Goal: Information Seeking & Learning: Learn about a topic

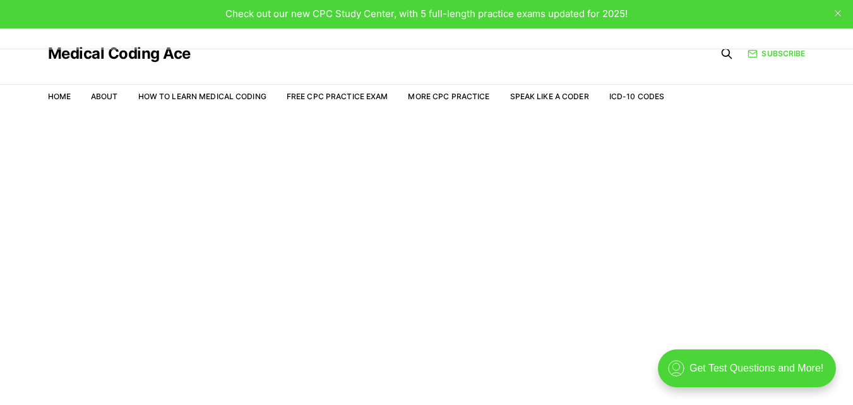
scroll to position [30, 0]
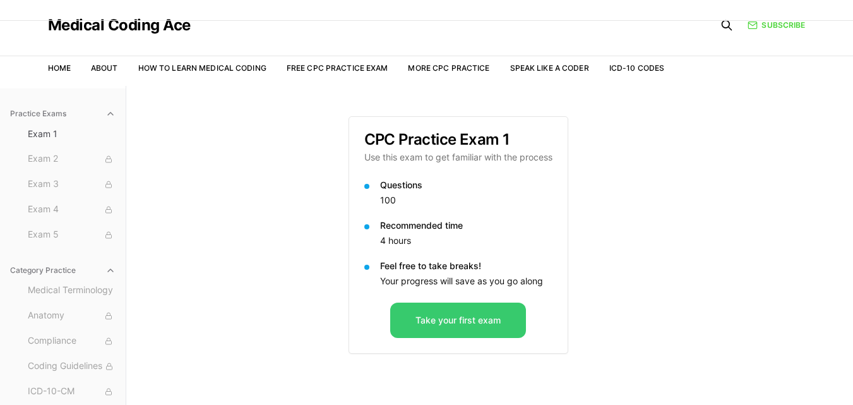
click at [469, 320] on button "Take your first exam" at bounding box center [458, 320] width 136 height 35
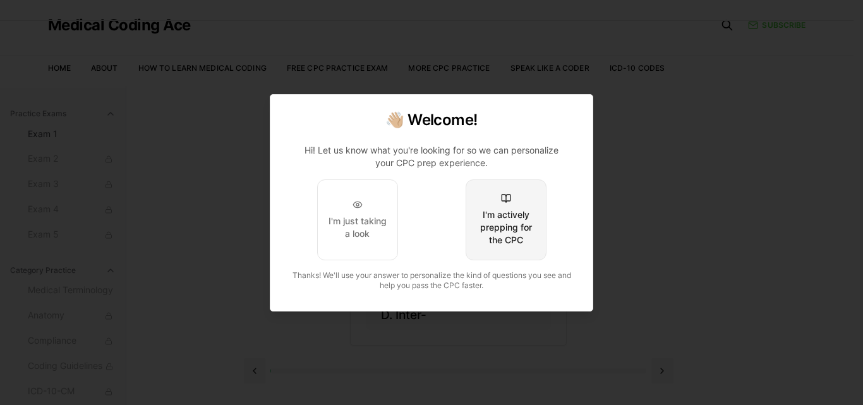
click at [506, 210] on div "I'm actively prepping for the CPC" at bounding box center [505, 227] width 59 height 38
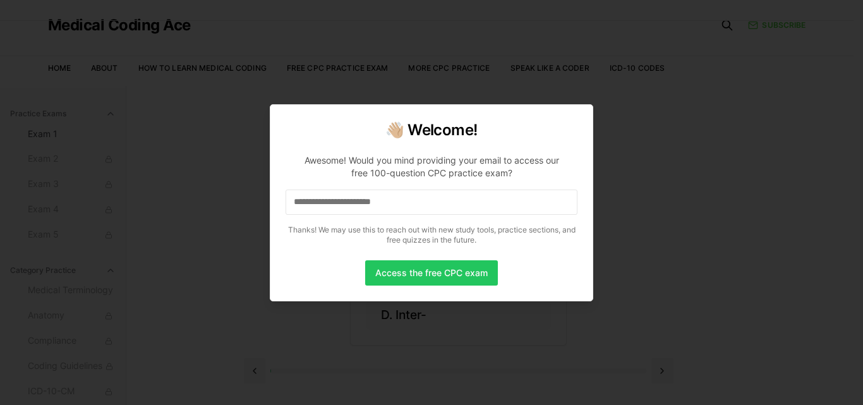
click at [426, 198] on input at bounding box center [432, 201] width 292 height 25
click at [429, 268] on button "Access the free CPC exam" at bounding box center [431, 272] width 133 height 25
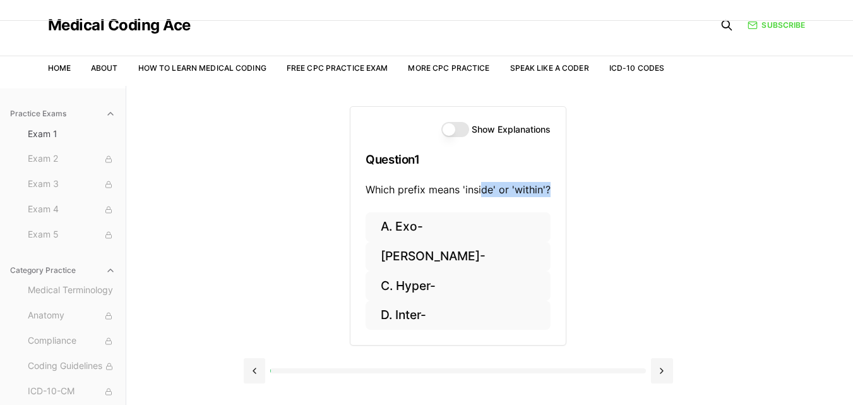
drag, startPoint x: 483, startPoint y: 189, endPoint x: 564, endPoint y: 184, distance: 81.0
click at [564, 184] on div "Show Explanations Question 1 Which prefix means 'inside' or 'within'?" at bounding box center [458, 159] width 215 height 105
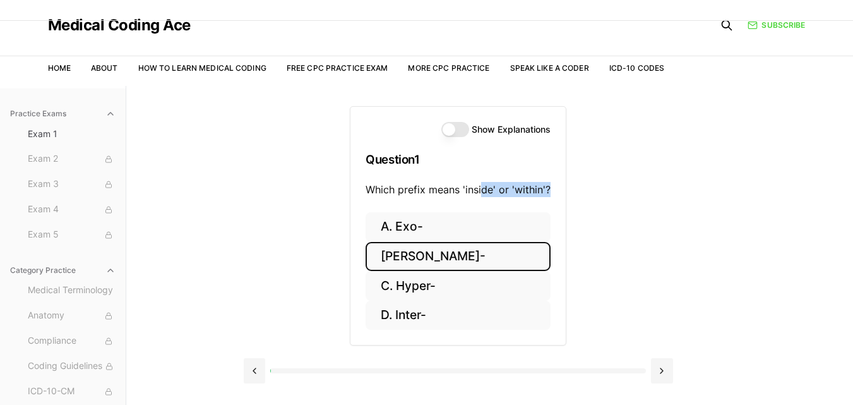
click at [421, 255] on button "[PERSON_NAME]-" at bounding box center [458, 257] width 185 height 30
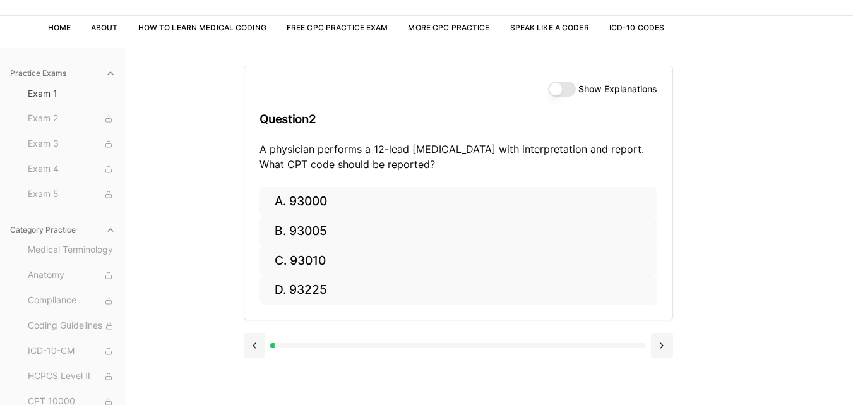
scroll to position [71, 0]
click at [566, 87] on button "Show Explanations" at bounding box center [562, 88] width 28 height 15
click at [250, 344] on button at bounding box center [255, 344] width 22 height 25
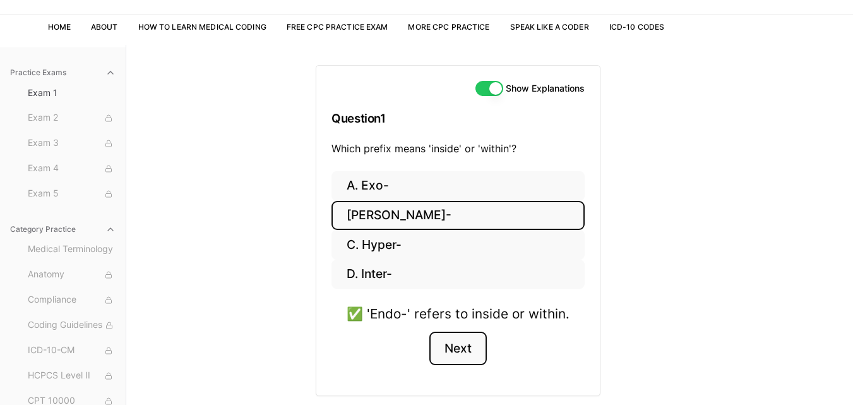
click at [470, 351] on button "Next" at bounding box center [458, 349] width 57 height 34
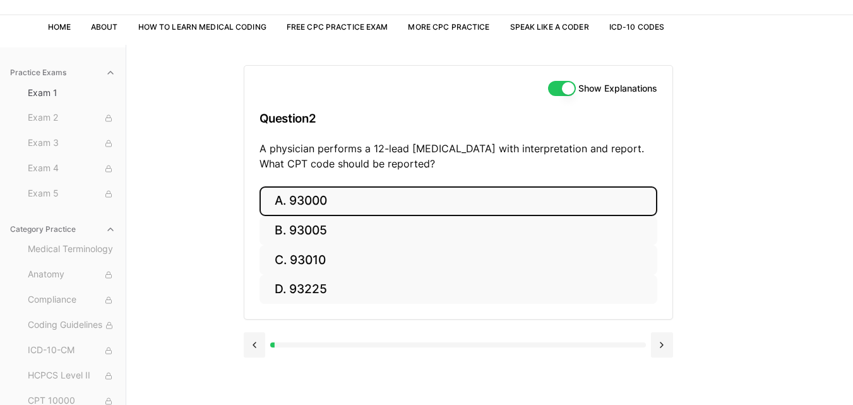
click at [306, 201] on button "A. 93000" at bounding box center [459, 201] width 398 height 30
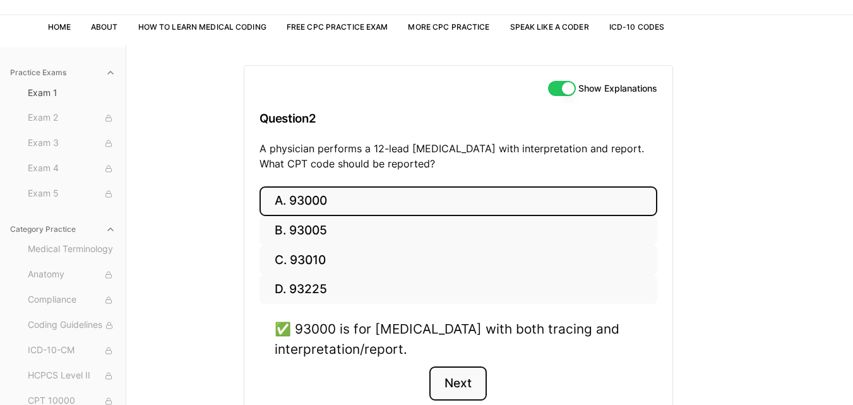
click at [471, 383] on button "Next" at bounding box center [458, 383] width 57 height 34
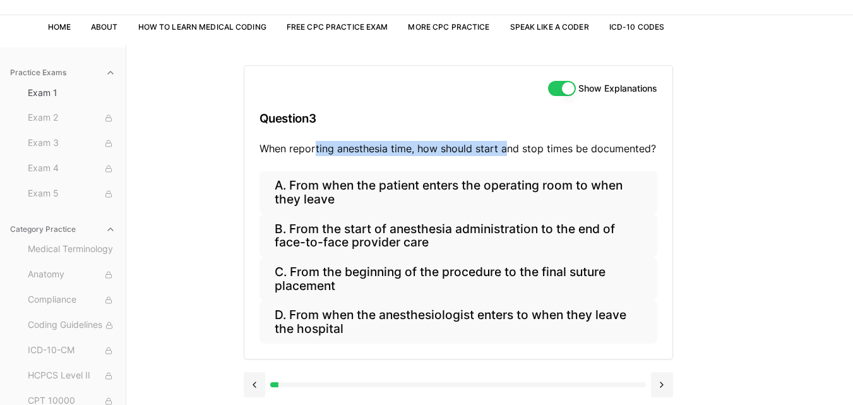
drag, startPoint x: 315, startPoint y: 150, endPoint x: 508, endPoint y: 152, distance: 193.9
click at [508, 152] on p "When reporting anesthesia time, how should start and stop times be documented?" at bounding box center [459, 148] width 398 height 15
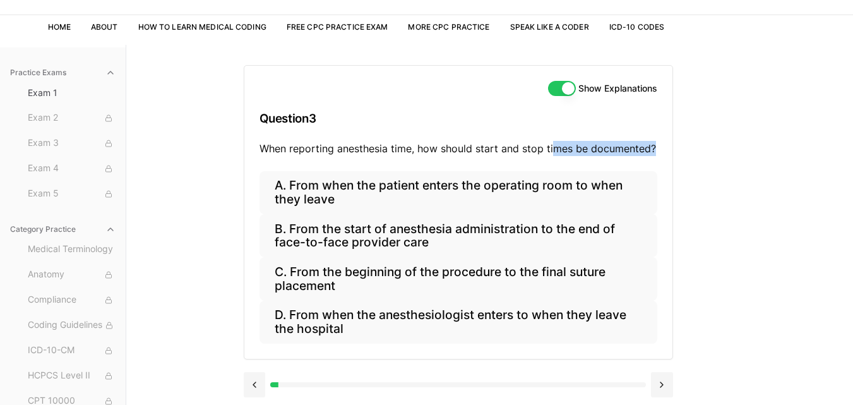
drag, startPoint x: 553, startPoint y: 150, endPoint x: 680, endPoint y: 139, distance: 127.5
click at [680, 139] on div "Show Explanations Question 3 When reporting anesthesia time, how should start a…" at bounding box center [490, 247] width 493 height 405
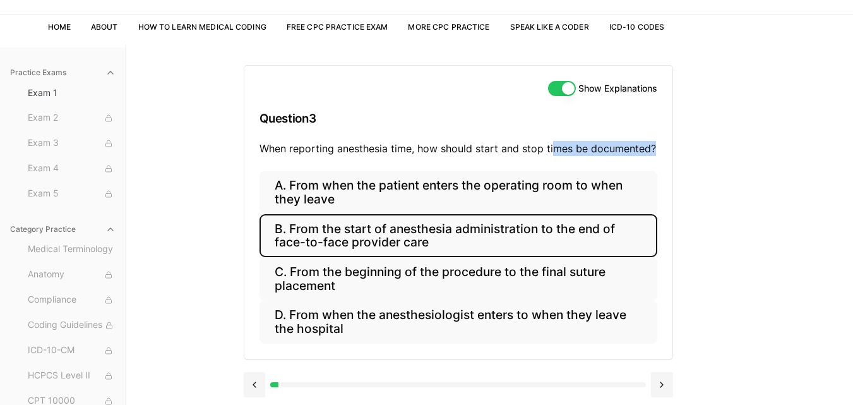
click at [387, 231] on button "B. From the start of anesthesia administration to the end of face-to-face provi…" at bounding box center [459, 235] width 398 height 43
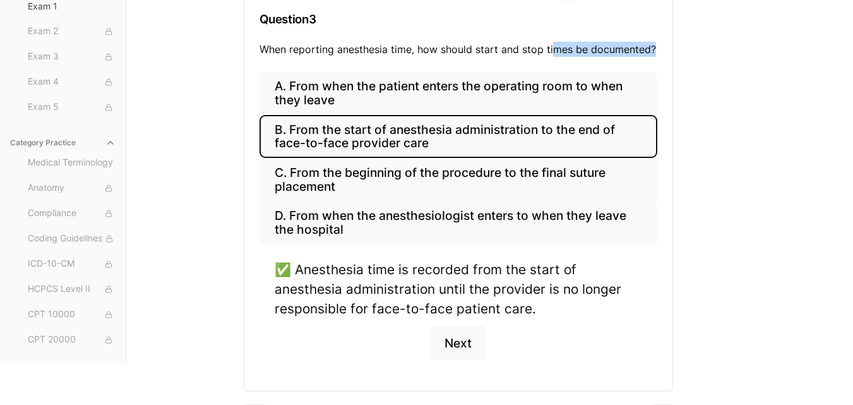
scroll to position [174, 0]
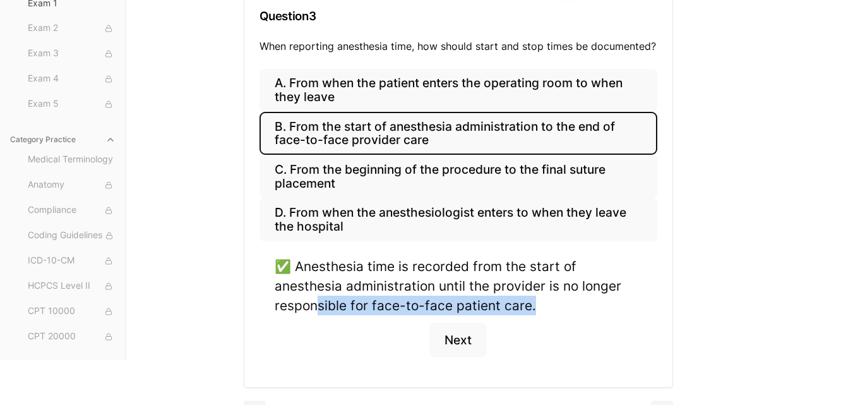
drag, startPoint x: 316, startPoint y: 303, endPoint x: 538, endPoint y: 300, distance: 221.1
click at [538, 300] on div "✅ Anesthesia time is recorded from the start of anesthesia administration until…" at bounding box center [459, 285] width 368 height 59
click at [470, 338] on button "Next" at bounding box center [458, 340] width 57 height 34
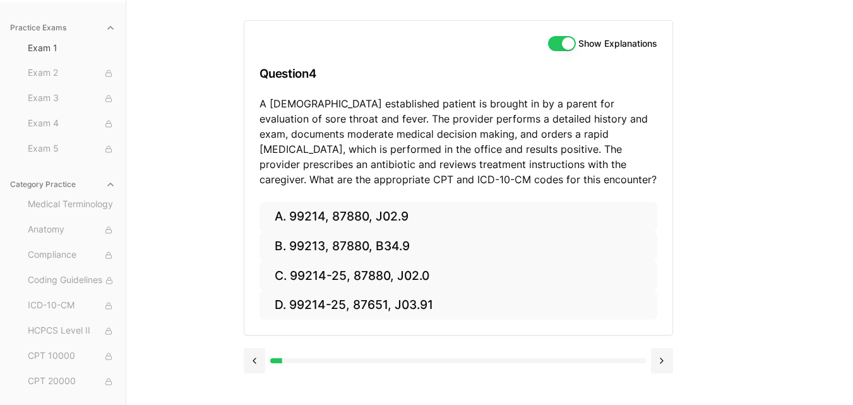
scroll to position [116, 0]
drag, startPoint x: 289, startPoint y: 106, endPoint x: 426, endPoint y: 105, distance: 137.1
click at [426, 105] on p "A [DEMOGRAPHIC_DATA] established patient is brought in by a parent for evaluati…" at bounding box center [459, 141] width 398 height 91
drag, startPoint x: 495, startPoint y: 103, endPoint x: 656, endPoint y: 113, distance: 162.0
click at [656, 113] on p "A [DEMOGRAPHIC_DATA] established patient is brought in by a parent for evaluati…" at bounding box center [459, 141] width 398 height 91
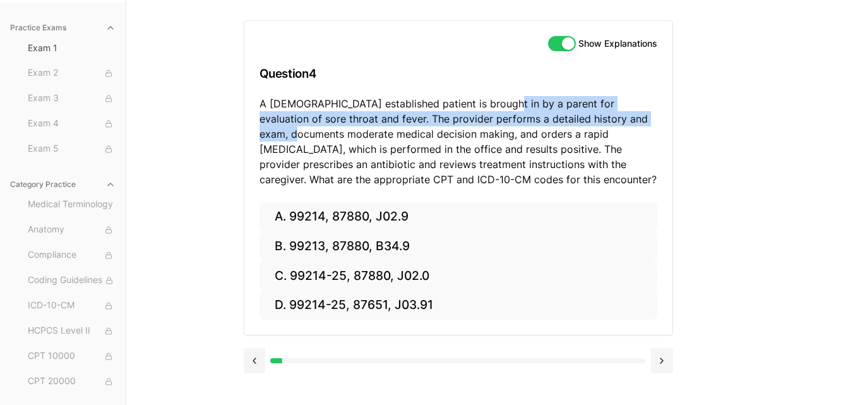
click at [325, 126] on p "A [DEMOGRAPHIC_DATA] established patient is brought in by a parent for evaluati…" at bounding box center [459, 141] width 398 height 91
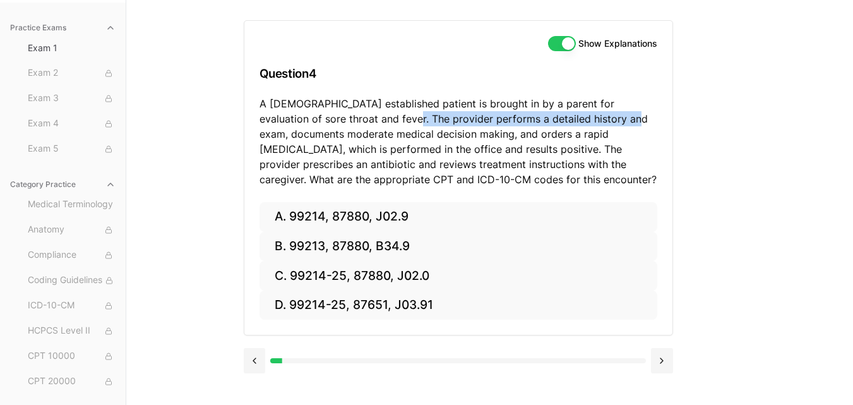
drag, startPoint x: 366, startPoint y: 112, endPoint x: 587, endPoint y: 124, distance: 222.0
click at [587, 124] on p "A [DEMOGRAPHIC_DATA] established patient is brought in by a parent for evaluati…" at bounding box center [459, 141] width 398 height 91
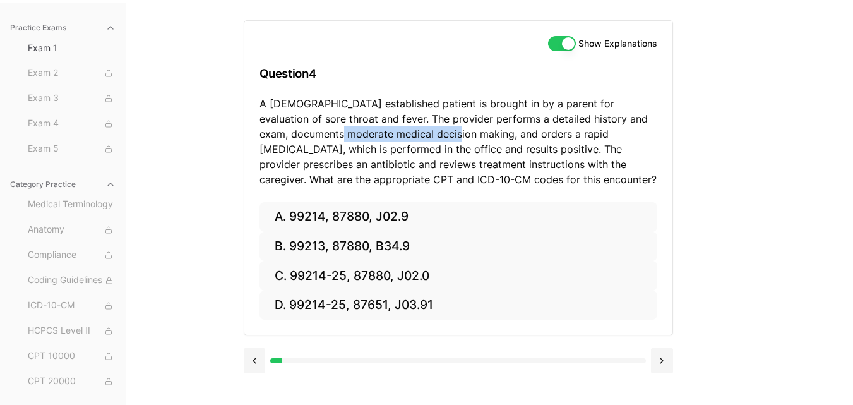
drag, startPoint x: 301, startPoint y: 134, endPoint x: 415, endPoint y: 131, distance: 114.4
click at [415, 131] on p "A [DEMOGRAPHIC_DATA] established patient is brought in by a parent for evaluati…" at bounding box center [459, 141] width 398 height 91
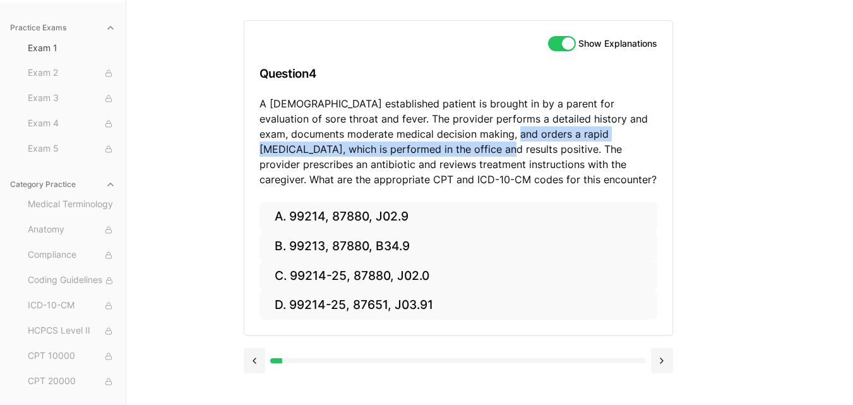
drag, startPoint x: 473, startPoint y: 136, endPoint x: 443, endPoint y: 150, distance: 32.8
click at [443, 150] on p "A [DEMOGRAPHIC_DATA] established patient is brought in by a parent for evaluati…" at bounding box center [459, 141] width 398 height 91
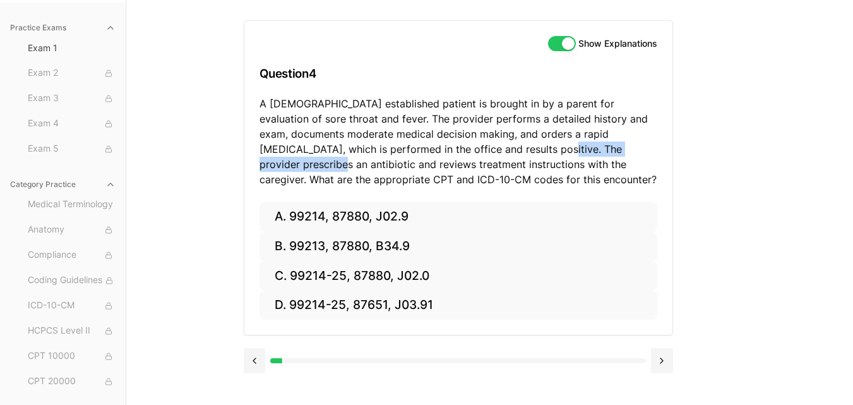
drag, startPoint x: 496, startPoint y: 148, endPoint x: 649, endPoint y: 158, distance: 153.2
click at [649, 158] on p "A [DEMOGRAPHIC_DATA] established patient is brought in by a parent for evaluati…" at bounding box center [459, 141] width 398 height 91
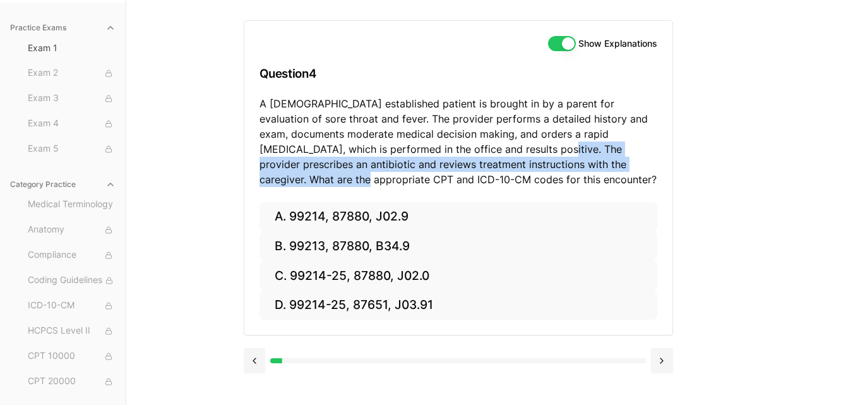
click at [298, 167] on p "A [DEMOGRAPHIC_DATA] established patient is brought in by a parent for evaluati…" at bounding box center [459, 141] width 398 height 91
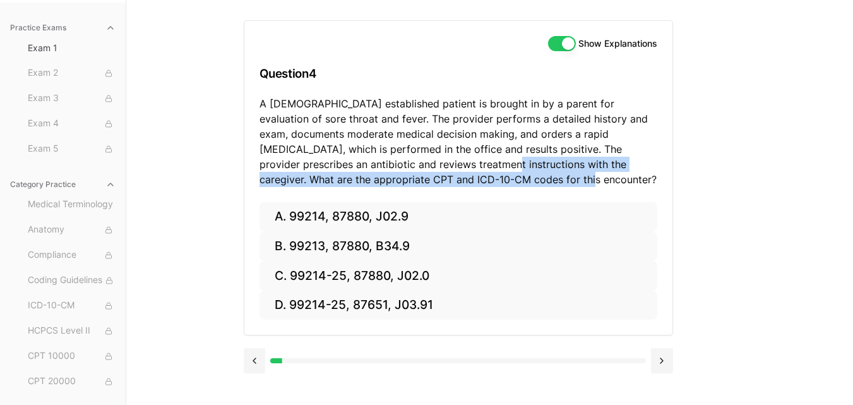
drag, startPoint x: 418, startPoint y: 163, endPoint x: 483, endPoint y: 179, distance: 66.5
click at [483, 179] on p "A [DEMOGRAPHIC_DATA] established patient is brought in by a parent for evaluati…" at bounding box center [459, 141] width 398 height 91
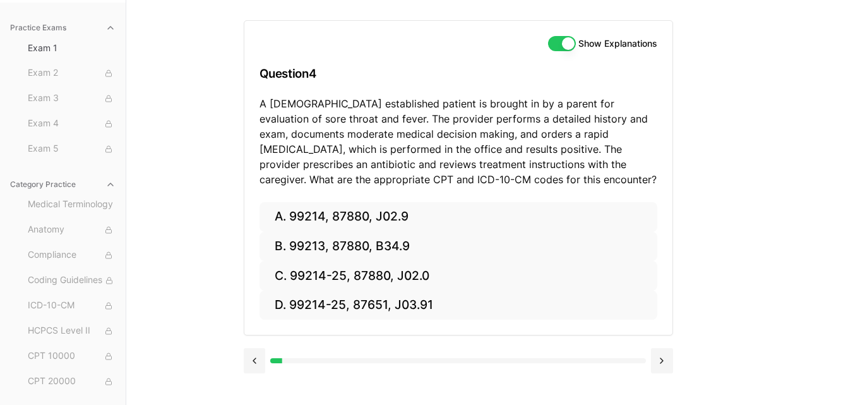
click at [507, 155] on p "A [DEMOGRAPHIC_DATA] established patient is brought in by a parent for evaluati…" at bounding box center [459, 141] width 398 height 91
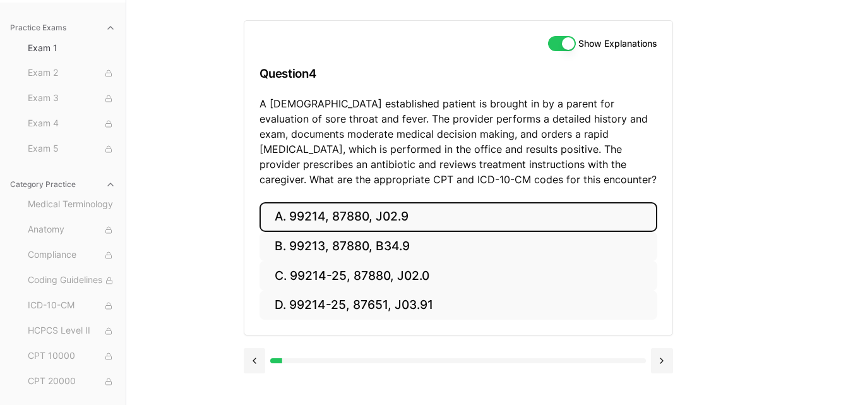
click at [357, 219] on button "A. 99214, 87880, J02.9" at bounding box center [459, 217] width 398 height 30
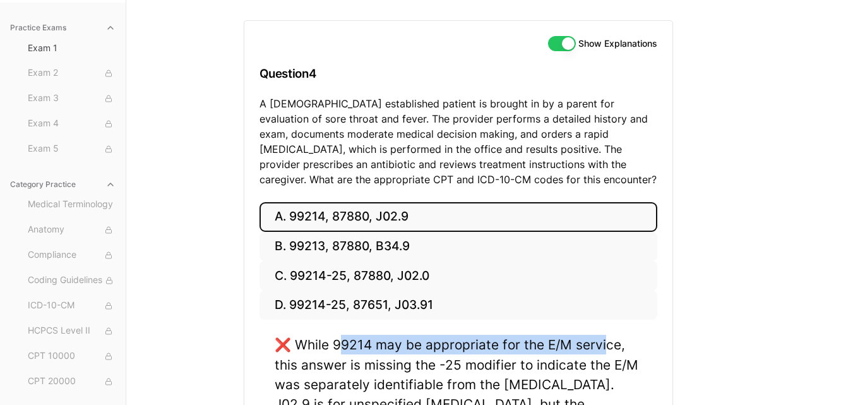
drag, startPoint x: 345, startPoint y: 342, endPoint x: 610, endPoint y: 347, distance: 265.3
click at [610, 347] on div "❌ While 99214 may be appropriate for the E/M service, this answer is missing th…" at bounding box center [459, 384] width 368 height 99
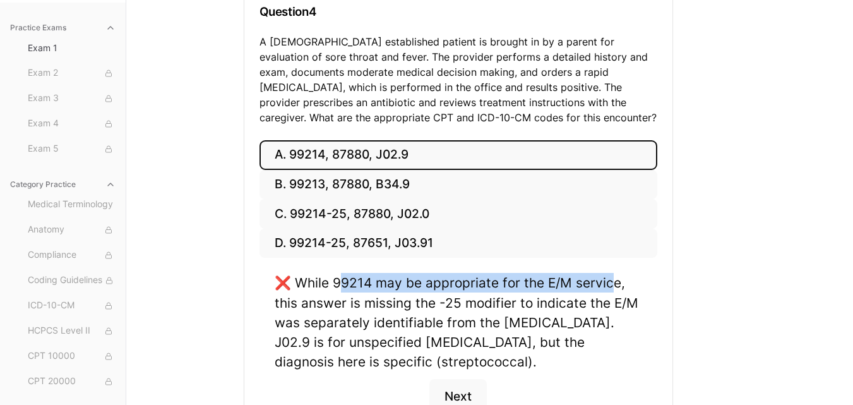
scroll to position [193, 0]
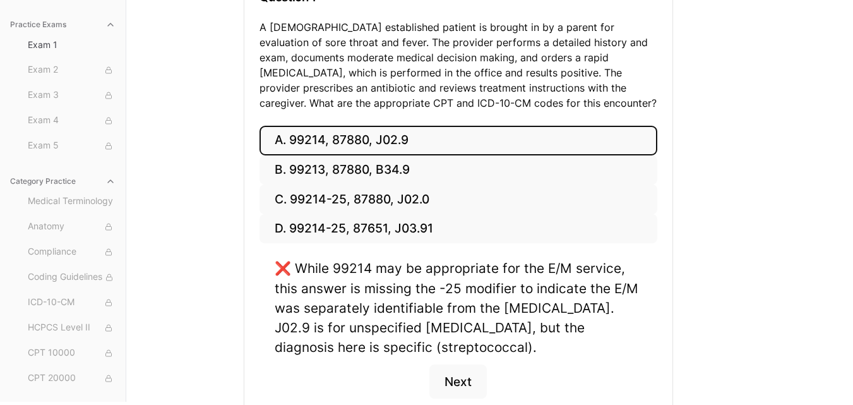
click at [491, 292] on div "❌ While 99214 may be appropriate for the E/M service, this answer is missing th…" at bounding box center [459, 307] width 368 height 99
click at [352, 267] on div "❌ While 99214 may be appropriate for the E/M service, this answer is missing th…" at bounding box center [459, 307] width 368 height 99
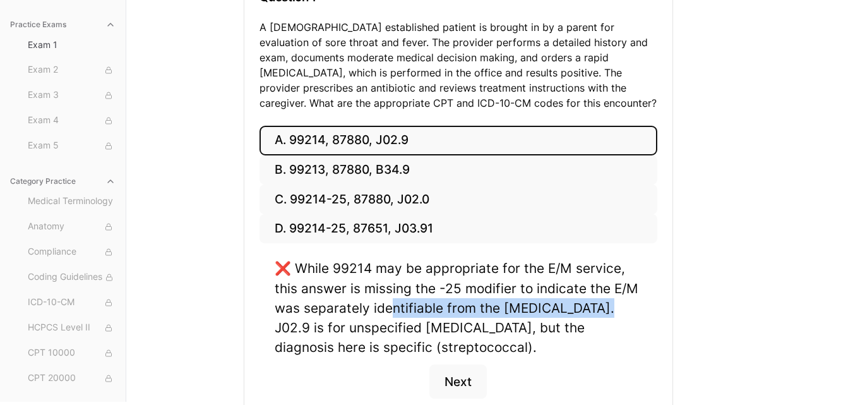
drag, startPoint x: 387, startPoint y: 306, endPoint x: 589, endPoint y: 308, distance: 201.5
click at [589, 308] on div "❌ While 99214 may be appropriate for the E/M service, this answer is missing th…" at bounding box center [459, 307] width 368 height 99
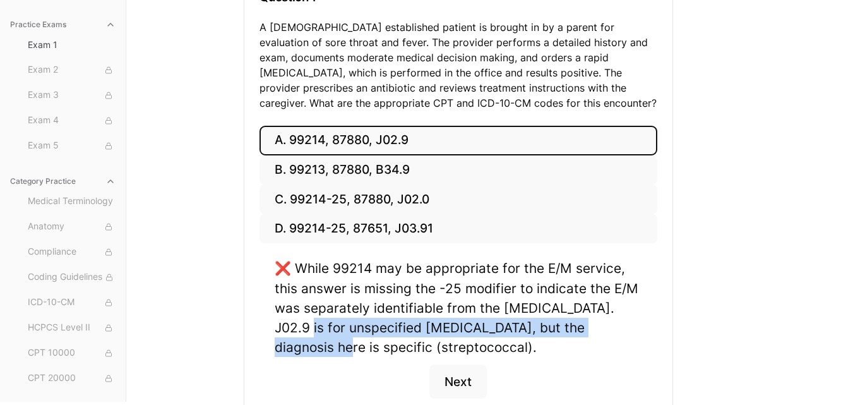
drag, startPoint x: 627, startPoint y: 307, endPoint x: 591, endPoint y: 328, distance: 41.6
click at [591, 328] on div "❌ While 99214 may be appropriate for the E/M service, this answer is missing th…" at bounding box center [459, 307] width 368 height 99
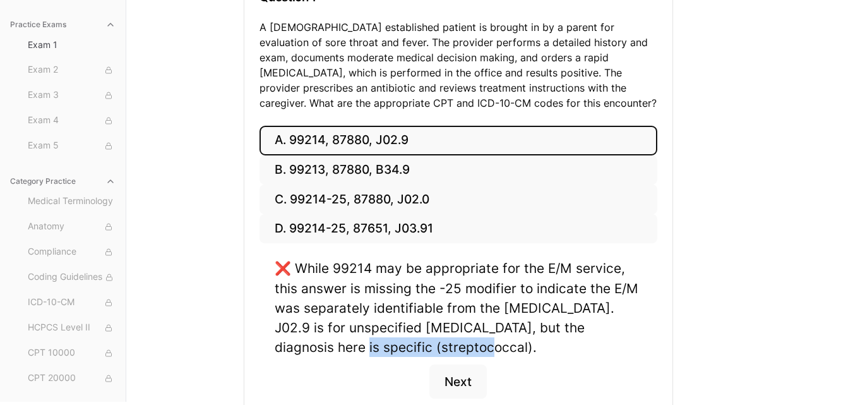
drag, startPoint x: 610, startPoint y: 330, endPoint x: 377, endPoint y: 354, distance: 234.2
click at [377, 354] on div "❌ While 99214 may be appropriate for the E/M service, this answer is missing th…" at bounding box center [459, 307] width 368 height 99
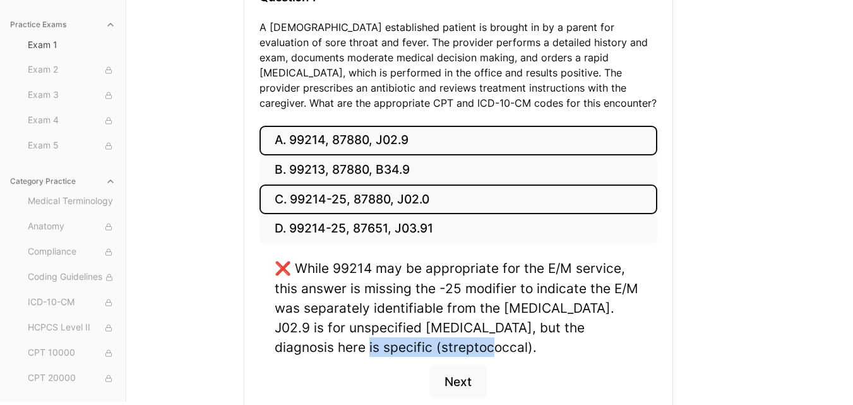
click at [337, 195] on button "C. 99214-25, 87880, J02.0" at bounding box center [459, 199] width 398 height 30
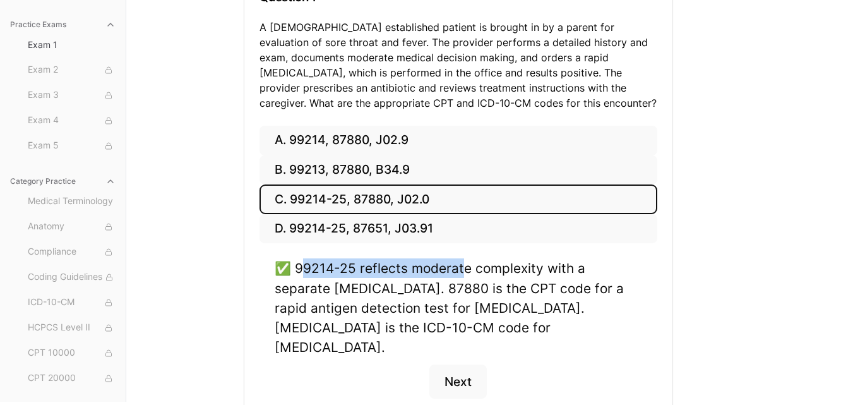
drag, startPoint x: 308, startPoint y: 260, endPoint x: 462, endPoint y: 269, distance: 153.8
click at [462, 269] on div "✅ 99214-25 reflects moderate complexity with a separate [MEDICAL_DATA]. 87880 i…" at bounding box center [459, 307] width 368 height 99
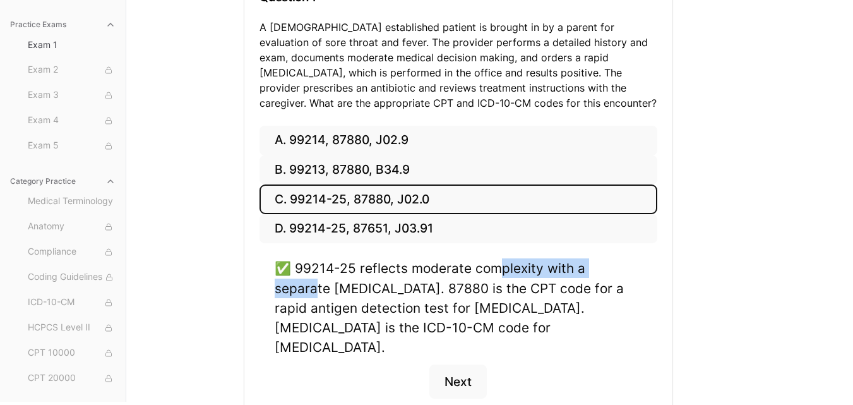
drag, startPoint x: 497, startPoint y: 267, endPoint x: 645, endPoint y: 273, distance: 147.9
click at [645, 273] on div "✅ 99214-25 reflects moderate complexity with a separate [MEDICAL_DATA]. 87880 i…" at bounding box center [459, 335] width 398 height 155
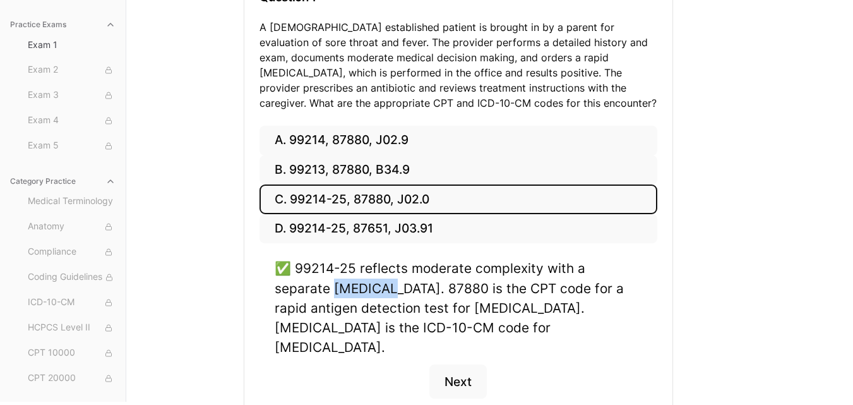
drag, startPoint x: 323, startPoint y: 292, endPoint x: 279, endPoint y: 287, distance: 44.5
click at [279, 287] on div "✅ 99214-25 reflects moderate complexity with a separate [MEDICAL_DATA]. 87880 i…" at bounding box center [459, 307] width 368 height 99
click at [362, 290] on div "✅ 99214-25 reflects moderate complexity with a separate [MEDICAL_DATA]. 87880 i…" at bounding box center [459, 307] width 368 height 99
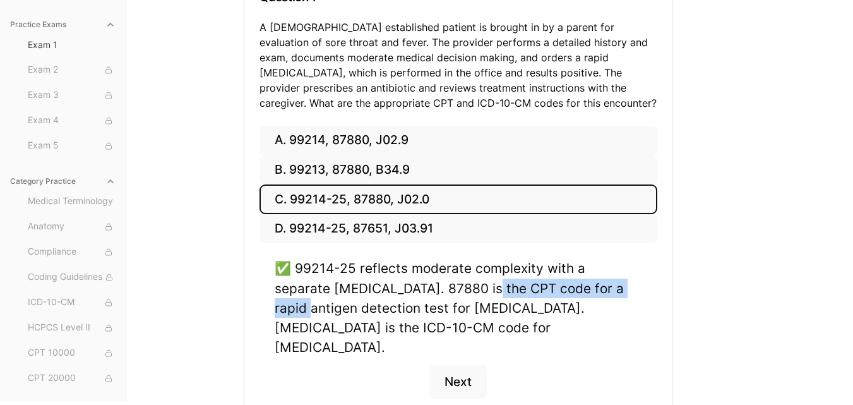
drag, startPoint x: 418, startPoint y: 291, endPoint x: 580, endPoint y: 287, distance: 162.4
click at [580, 287] on div "✅ 99214-25 reflects moderate complexity with a separate [MEDICAL_DATA]. 87880 i…" at bounding box center [459, 307] width 368 height 99
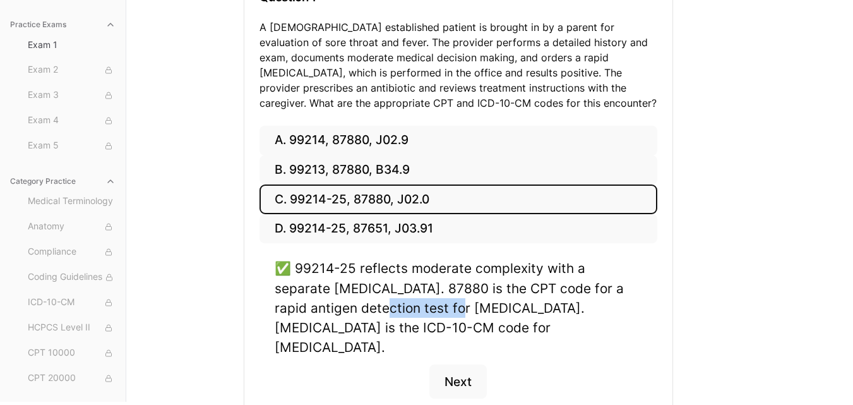
drag, startPoint x: 327, startPoint y: 306, endPoint x: 400, endPoint y: 308, distance: 73.9
click at [400, 308] on div "✅ 99214-25 reflects moderate complexity with a separate [MEDICAL_DATA]. 87880 i…" at bounding box center [459, 307] width 368 height 99
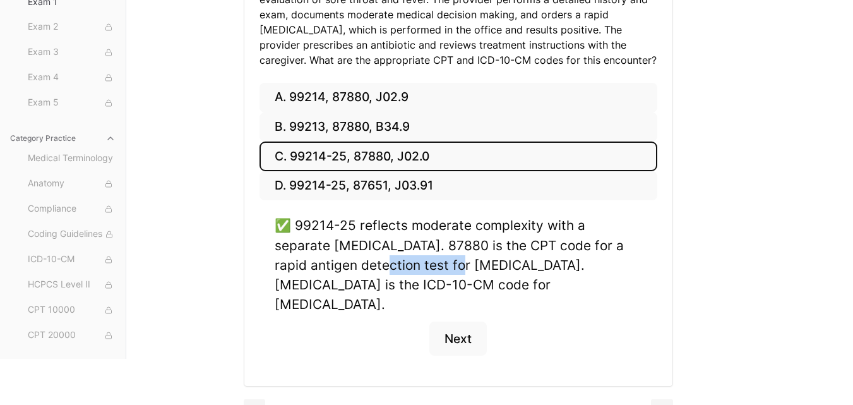
scroll to position [234, 0]
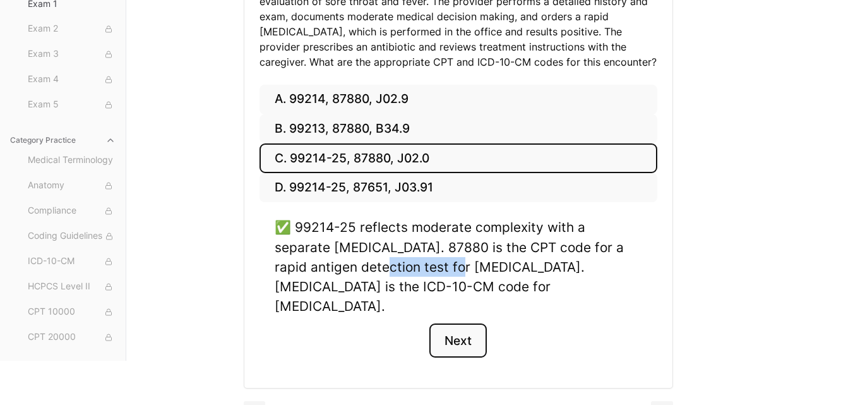
click at [464, 323] on button "Next" at bounding box center [458, 340] width 57 height 34
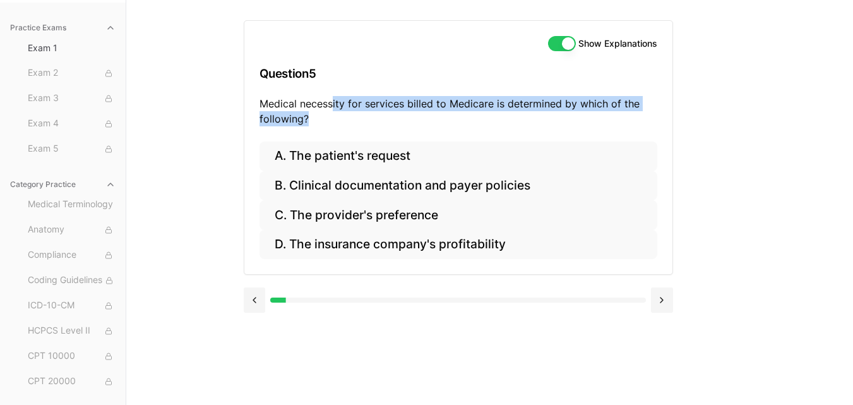
drag, startPoint x: 334, startPoint y: 107, endPoint x: 555, endPoint y: 111, distance: 220.5
click at [555, 111] on p "Medical necessity for services billed to Medicare is determined by which of the…" at bounding box center [459, 111] width 398 height 30
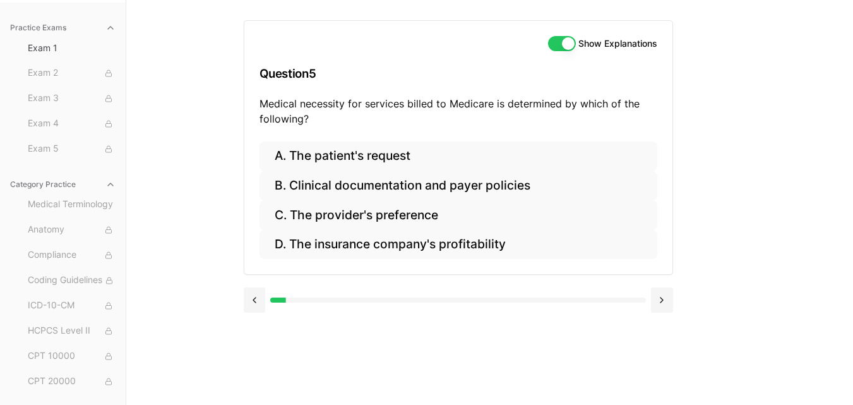
click at [690, 174] on div "Show Explanations Question 5 Medical necessity for services billed to Medicare …" at bounding box center [490, 202] width 493 height 405
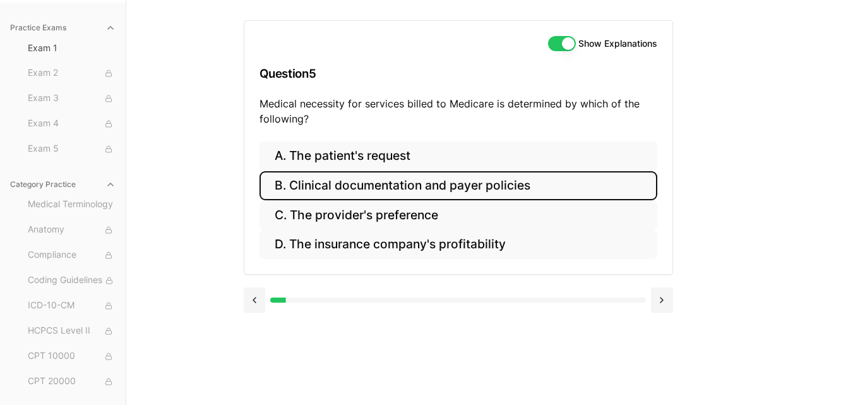
click at [418, 186] on button "B. Clinical documentation and payer policies" at bounding box center [459, 186] width 398 height 30
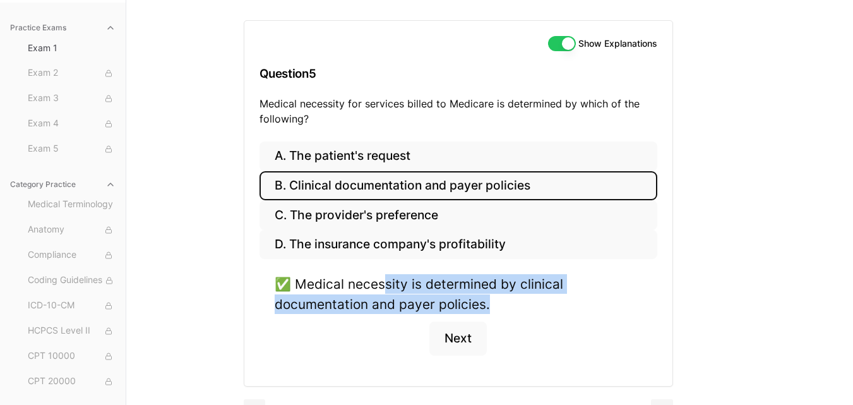
drag, startPoint x: 383, startPoint y: 284, endPoint x: 544, endPoint y: 294, distance: 161.4
click at [544, 294] on div "✅ Medical necessity is determined by clinical documentation and payer policies." at bounding box center [459, 293] width 368 height 39
